Goal: Task Accomplishment & Management: Use online tool/utility

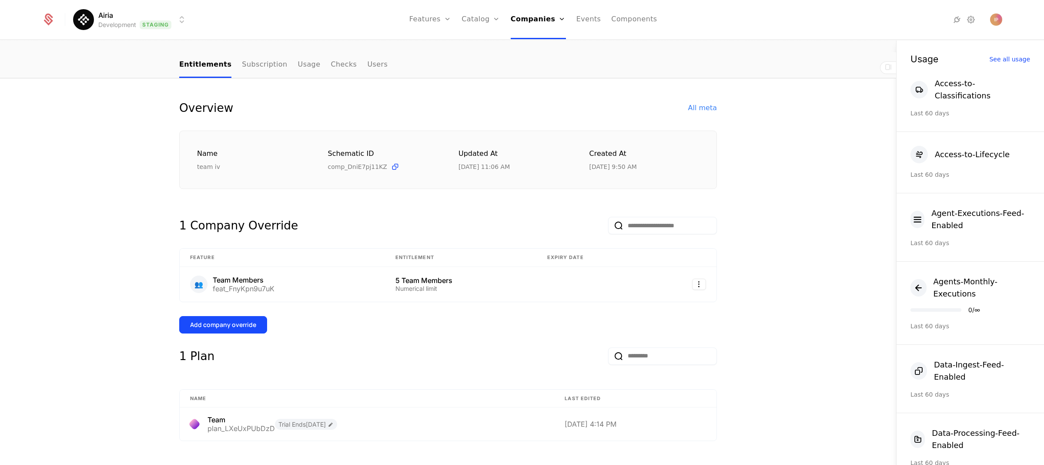
scroll to position [66, 0]
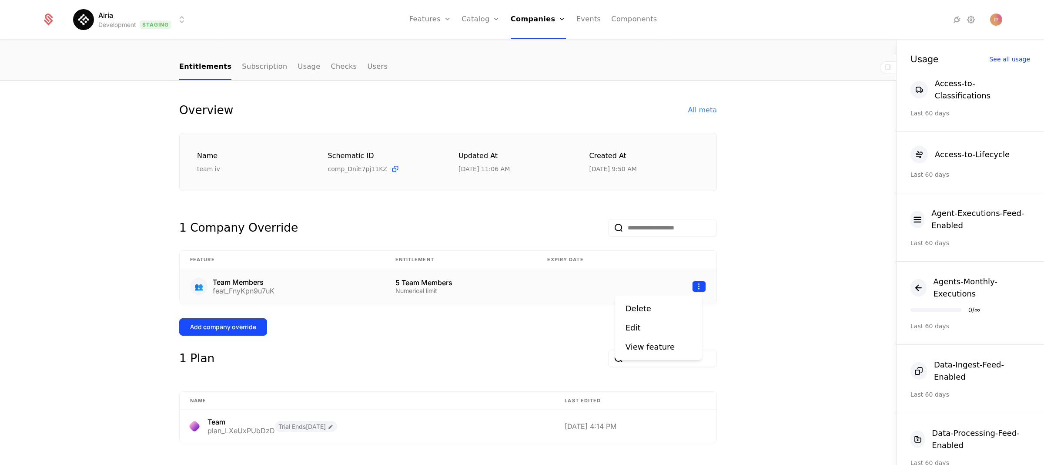
click at [696, 288] on html "Airia Development Staging Features Features Flags Catalog Plans Add Ons Credits…" at bounding box center [522, 232] width 1044 height 465
click at [647, 326] on div "Edit" at bounding box center [659, 327] width 66 height 12
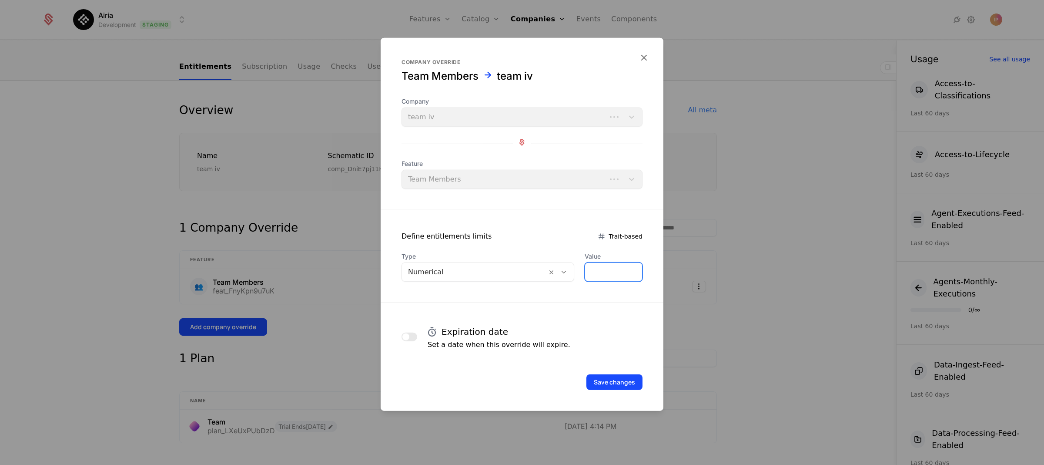
drag, startPoint x: 602, startPoint y: 264, endPoint x: 562, endPoint y: 268, distance: 40.1
click at [562, 268] on div "Type Numerical Value *" at bounding box center [522, 267] width 241 height 30
click at [597, 272] on input "*" at bounding box center [613, 272] width 57 height 18
type input "**"
click at [618, 380] on button "Save changes" at bounding box center [614, 382] width 56 height 16
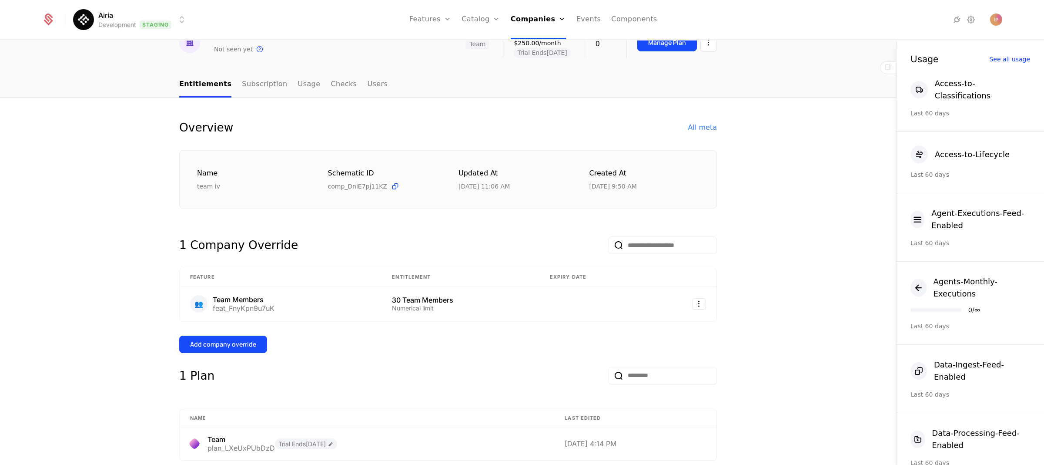
scroll to position [44, 0]
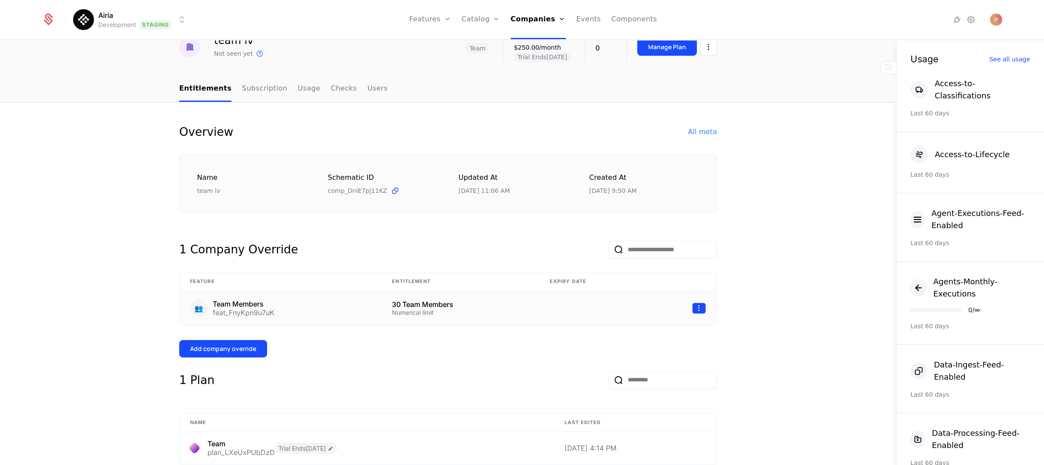
click at [698, 308] on html "Airia Development Staging Features Features Flags Catalog Plans Add Ons Credits…" at bounding box center [522, 232] width 1044 height 465
click at [636, 351] on div "Edit" at bounding box center [633, 349] width 15 height 12
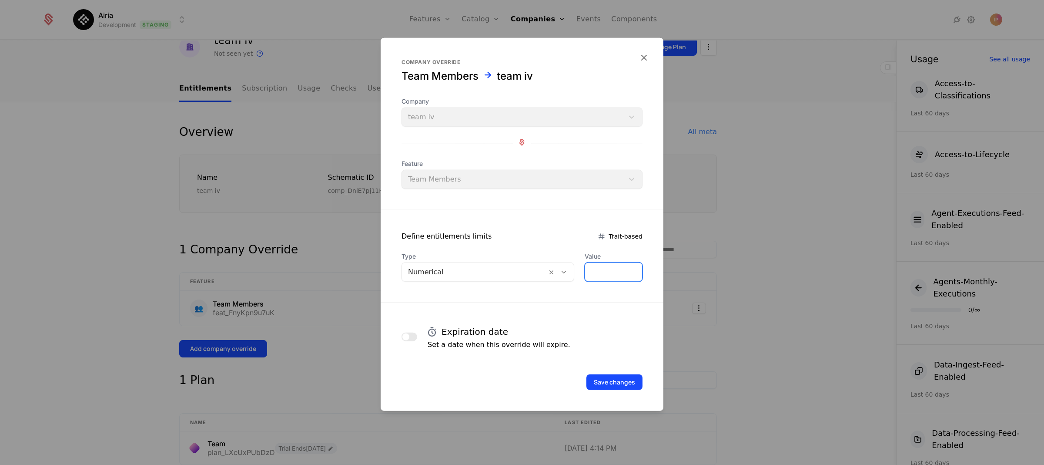
drag, startPoint x: 611, startPoint y: 266, endPoint x: 554, endPoint y: 274, distance: 57.6
click at [554, 274] on div "Type Numerical Value **" at bounding box center [522, 267] width 241 height 30
drag, startPoint x: 588, startPoint y: 273, endPoint x: 567, endPoint y: 273, distance: 20.9
click at [567, 273] on div "Type Numerical Value **" at bounding box center [522, 267] width 241 height 30
type input "*"
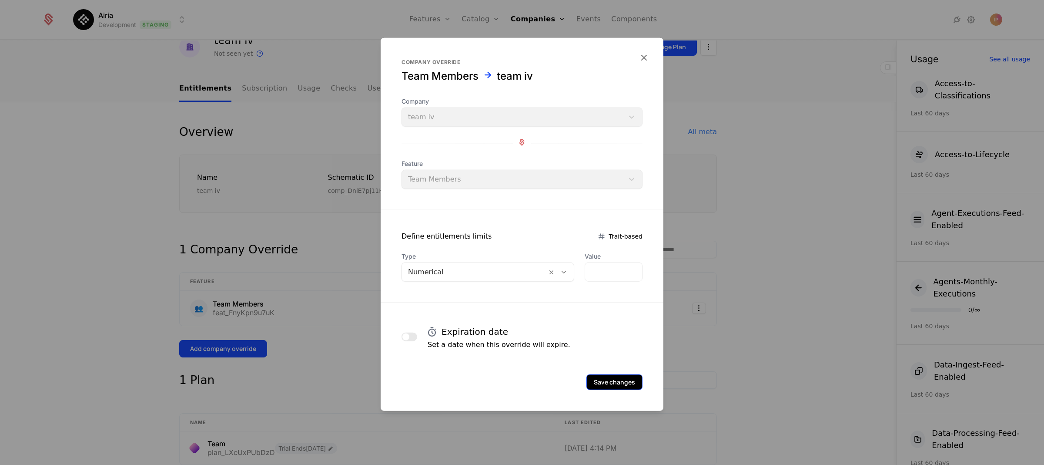
click at [628, 382] on button "Save changes" at bounding box center [614, 382] width 56 height 16
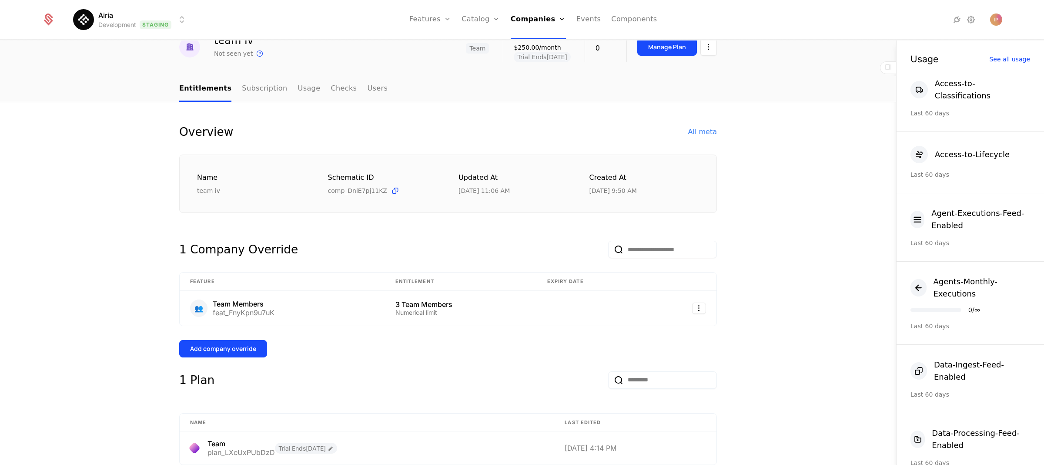
scroll to position [550, 0]
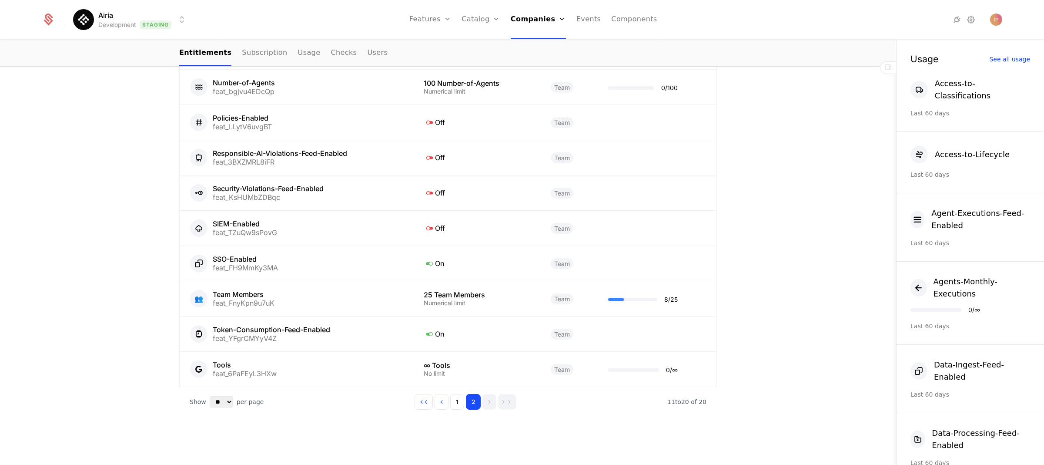
click at [741, 266] on div "Overview All meta Name team iv Schematic ID comp_DniE7pj11KZ Updated at [DATE] …" at bounding box center [448, 31] width 896 height 867
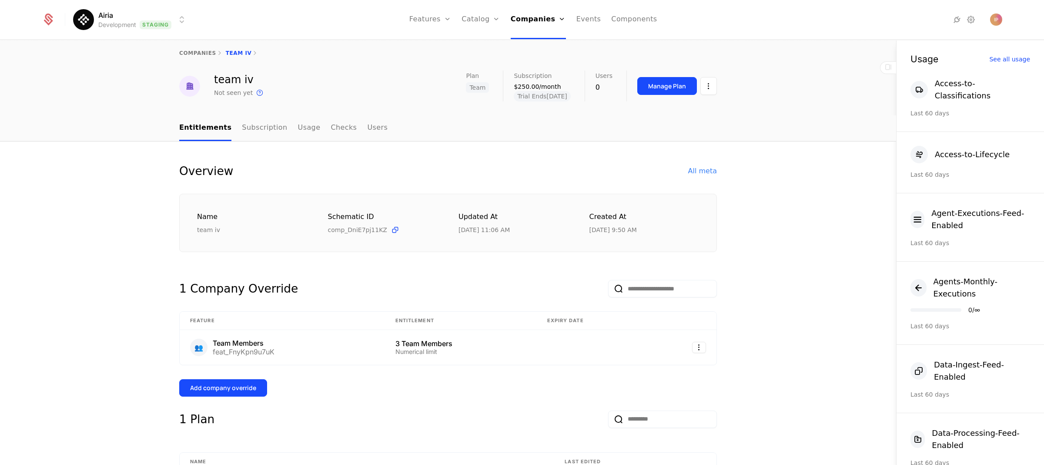
scroll to position [3, 0]
